Goal: Information Seeking & Learning: Learn about a topic

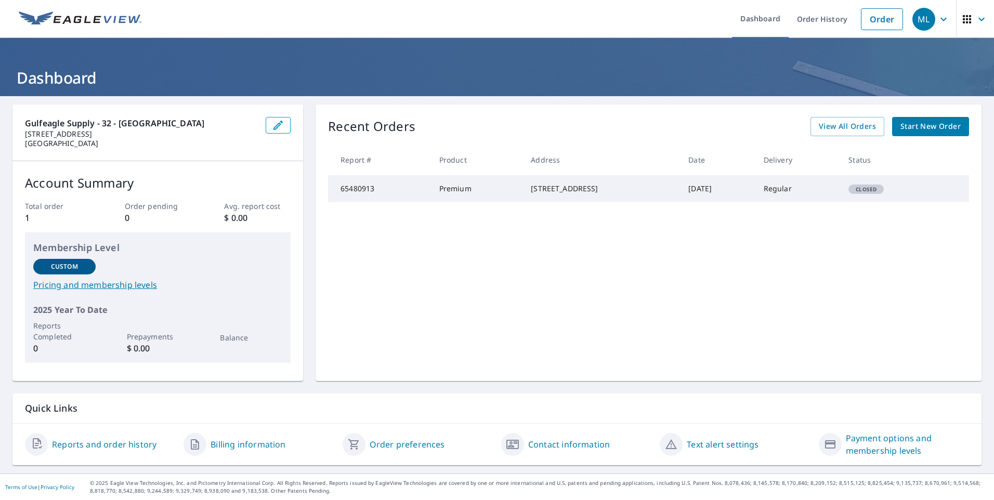
click at [239, 444] on link "Billing information" at bounding box center [248, 444] width 75 height 12
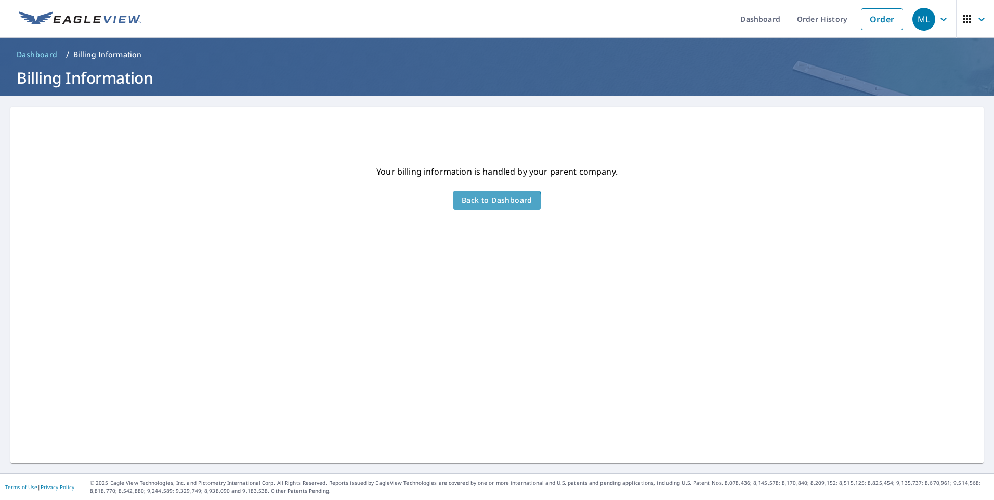
click at [486, 205] on span "Back to Dashboard" at bounding box center [497, 200] width 71 height 13
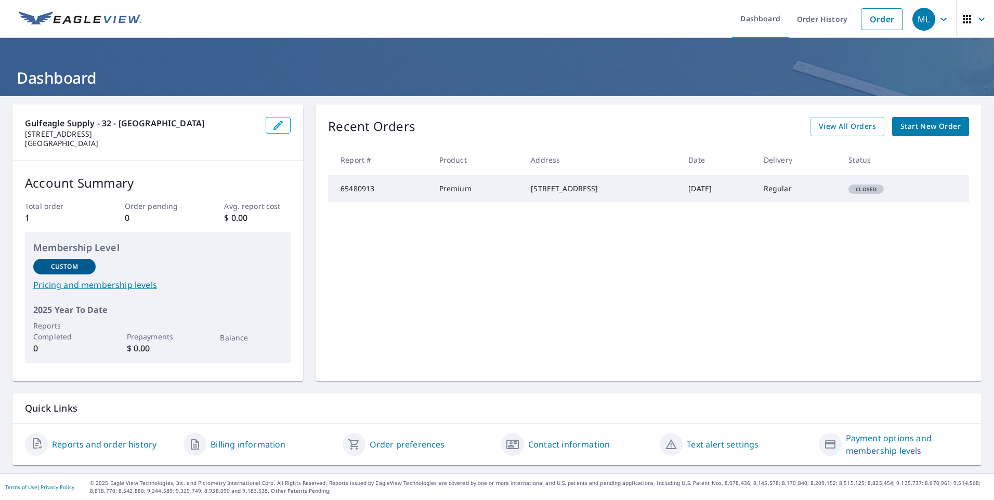
click at [961, 16] on icon "button" at bounding box center [967, 19] width 12 height 12
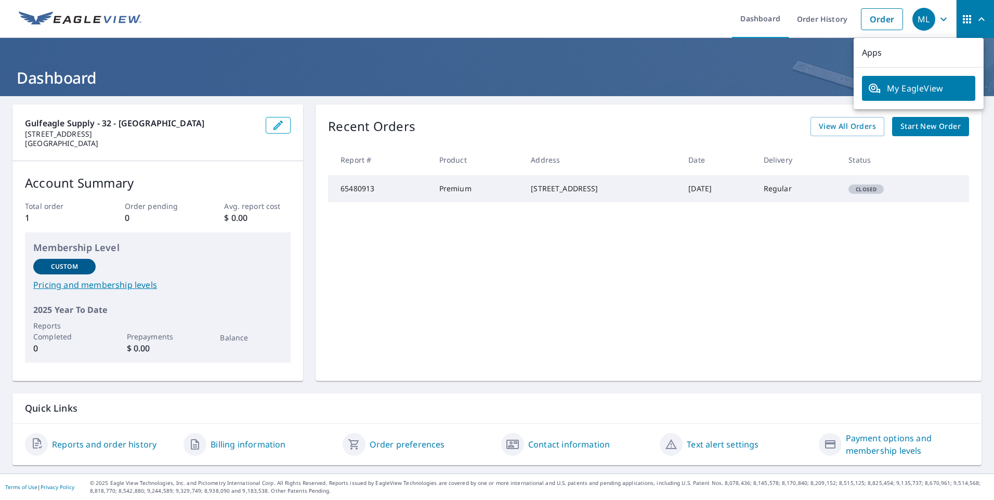
click at [703, 108] on div "Recent Orders View All Orders Start New Order Report # Product Address Date Del…" at bounding box center [649, 243] width 666 height 277
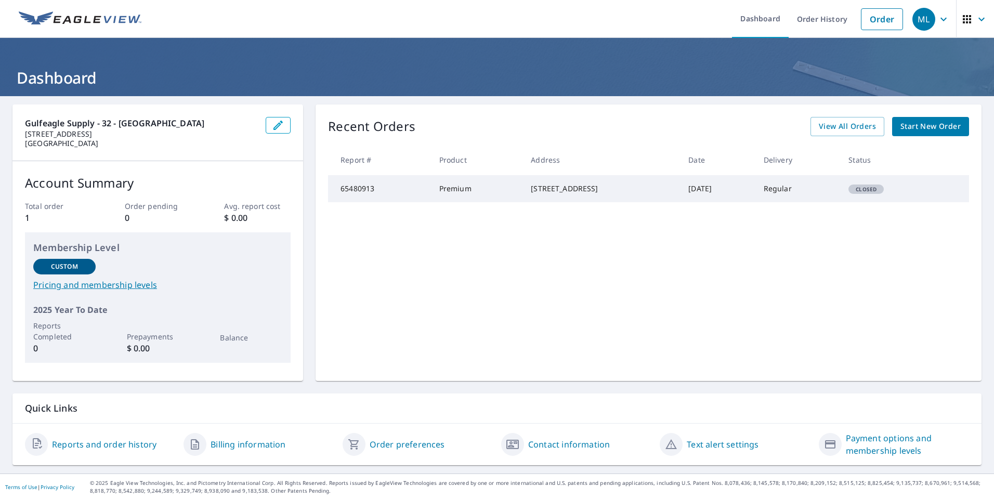
click at [91, 284] on link "Pricing and membership levels" at bounding box center [157, 285] width 249 height 12
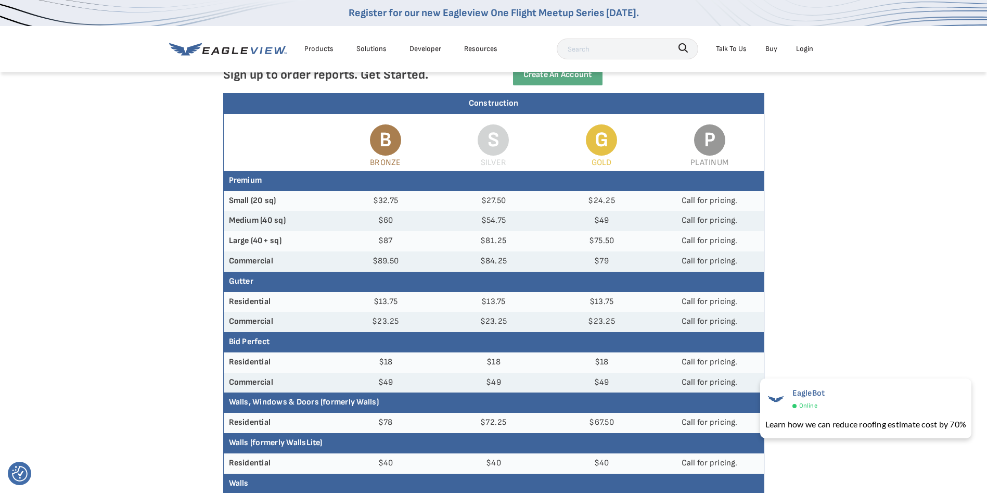
scroll to position [104, 0]
